Goal: Check status: Check status

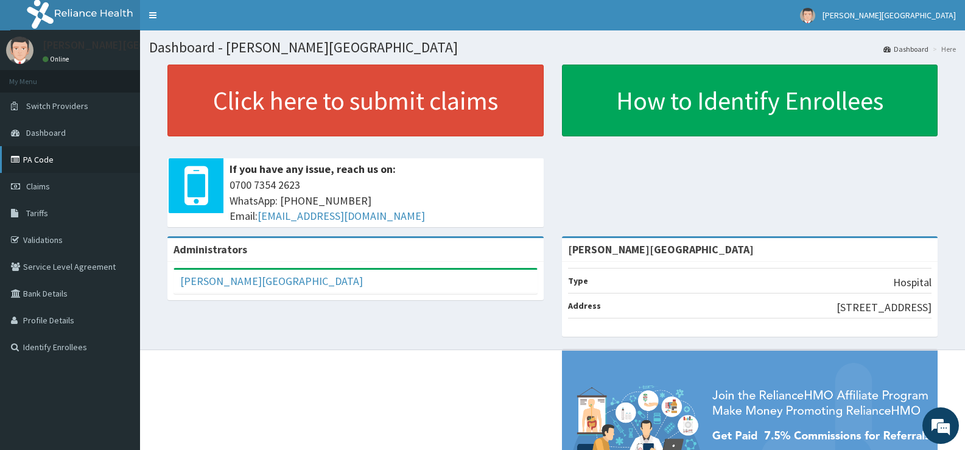
click at [46, 161] on link "PA Code" at bounding box center [70, 159] width 140 height 27
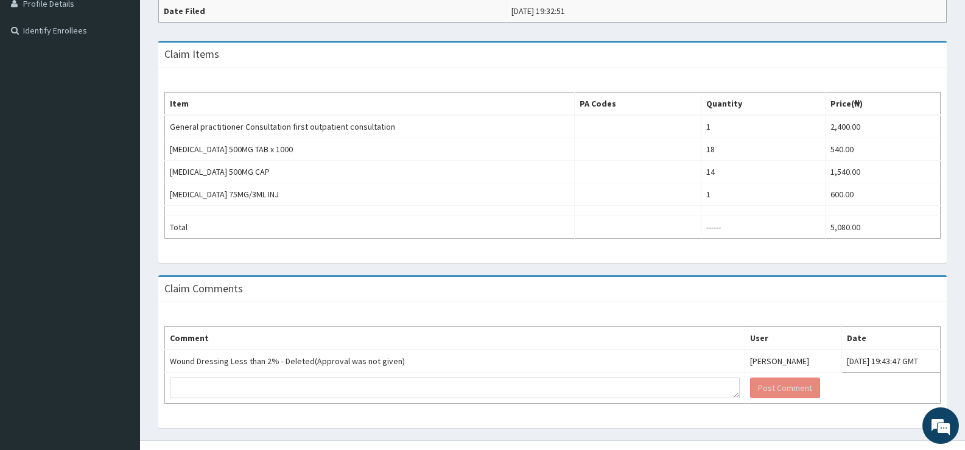
scroll to position [338, 0]
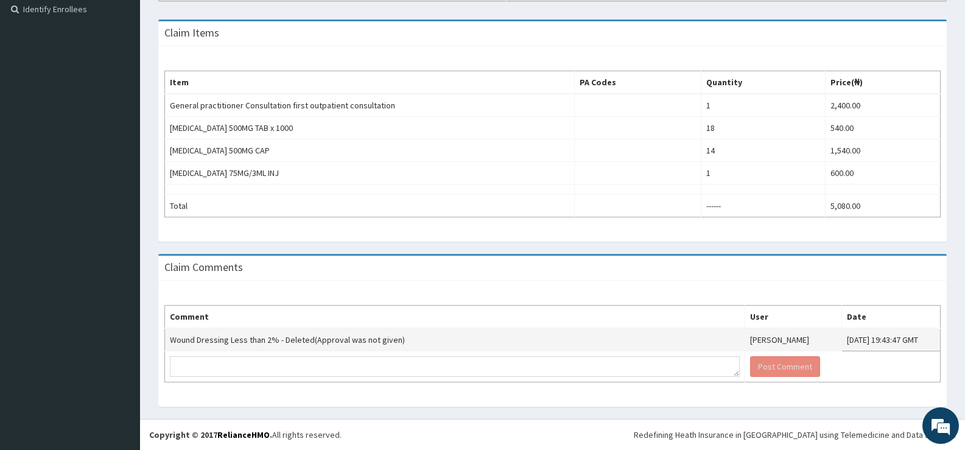
click at [214, 342] on td "Wound Dressing Less than 2% - Deleted(Approval was not given)" at bounding box center [455, 339] width 580 height 23
click at [286, 329] on td "Wound Dressing Less than 2% - Deleted(Approval was not given)" at bounding box center [455, 339] width 580 height 23
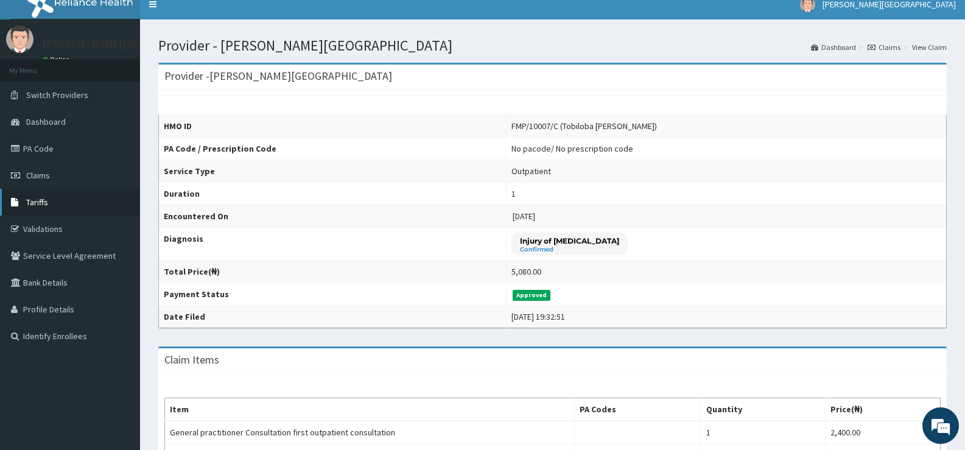
scroll to position [0, 0]
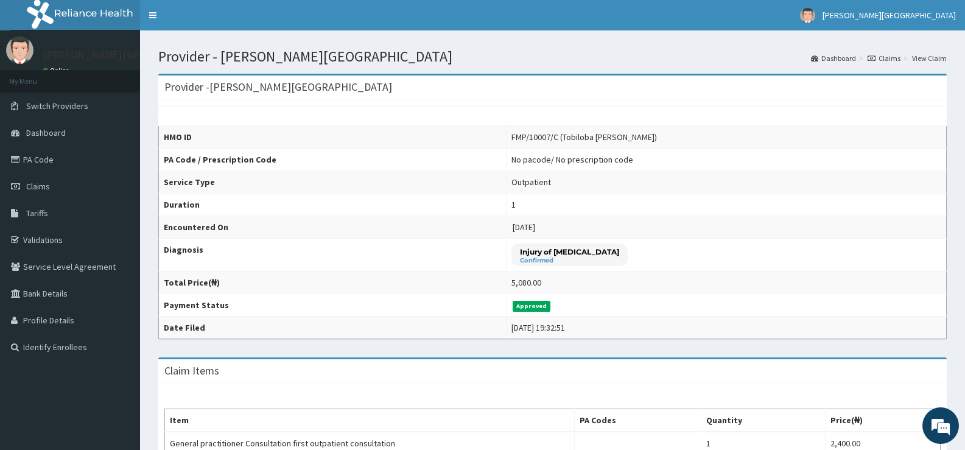
click at [511, 141] on div "FMP/10007/C (Tobiloba [PERSON_NAME])" at bounding box center [584, 137] width 146 height 12
click at [535, 140] on div "FMP/10007/C (Tobiloba [PERSON_NAME])" at bounding box center [584, 137] width 146 height 12
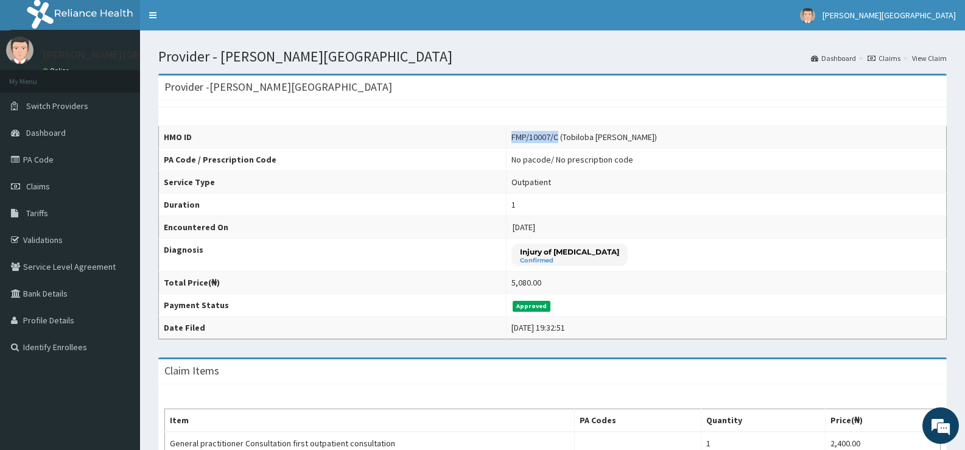
drag, startPoint x: 539, startPoint y: 136, endPoint x: 491, endPoint y: 144, distance: 48.7
click at [506, 144] on td "FMP/10007/C (Tobiloba [PERSON_NAME])" at bounding box center [726, 137] width 440 height 23
copy div "FMP/10007/C"
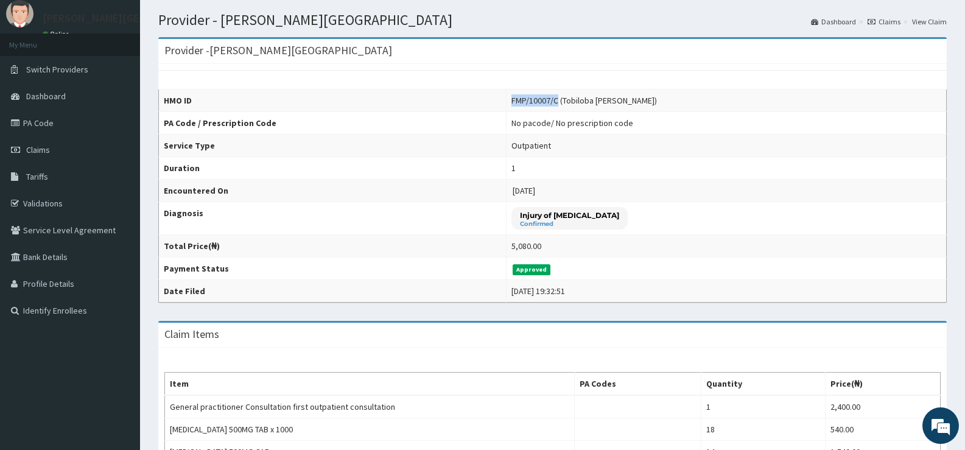
scroll to position [33, 0]
